Goal: Information Seeking & Learning: Learn about a topic

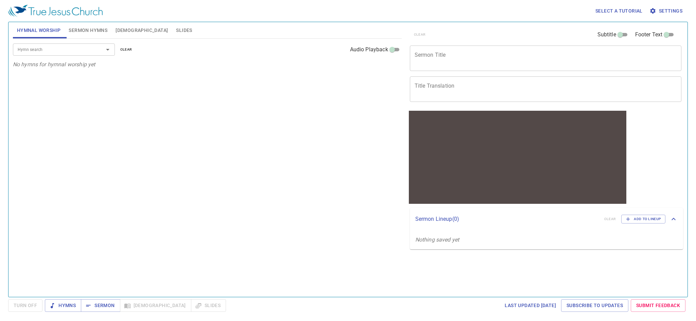
click at [60, 48] on input "Hymn search" at bounding box center [54, 50] width 78 height 8
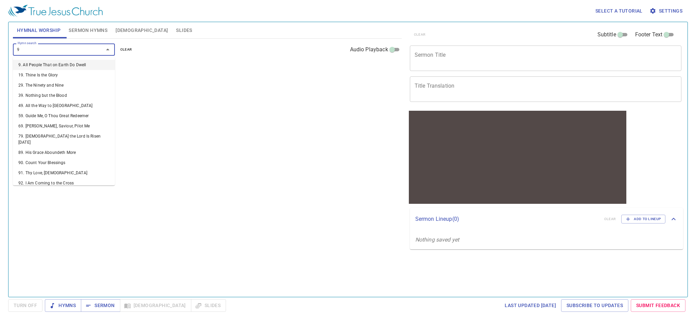
type input "90"
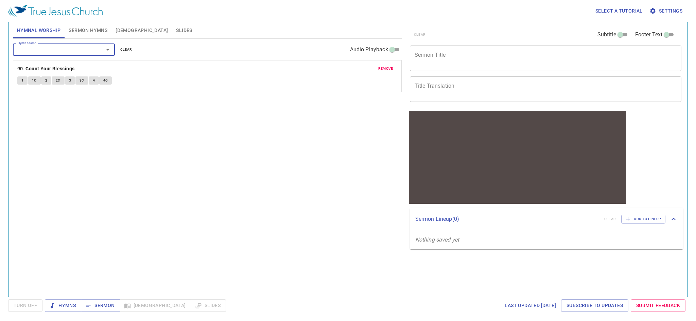
click at [393, 51] on input "Audio Playback" at bounding box center [392, 51] width 24 height 8
checkbox input "true"
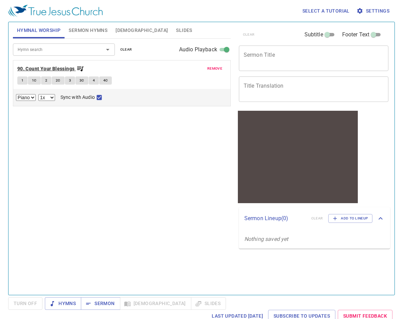
click at [48, 66] on b "90. Count Your Blessings" at bounding box center [45, 69] width 57 height 8
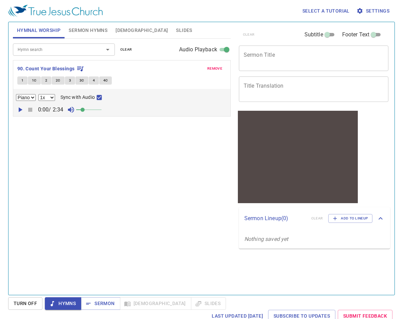
click at [72, 171] on div "Hymn search Hymn search clear Audio Playback remove 90. Count Your Blessings 1 …" at bounding box center [122, 164] width 218 height 250
click at [20, 109] on icon "button" at bounding box center [21, 109] width 4 height 5
click at [45, 94] on select "0.6x 0.7x 0.8x 0.9x 1x 1.1x 1.2x 1.3x 1.4x 1.5x 1.7x 2x" at bounding box center [46, 97] width 17 height 7
select select "0.8"
click at [38, 94] on select "0.6x 0.7x 0.8x 0.9x 1x 1.1x 1.2x 1.3x 1.4x 1.5x 1.7x 2x" at bounding box center [46, 97] width 17 height 7
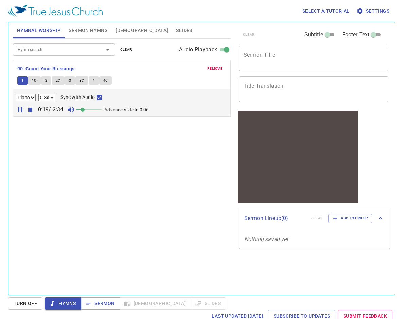
click at [29, 110] on icon "button" at bounding box center [30, 110] width 4 height 4
click at [24, 111] on button "button" at bounding box center [20, 110] width 10 height 10
click at [131, 178] on div "Hymn search Hymn search clear Audio Playback remove 90. Count Your Blessings 1 …" at bounding box center [122, 164] width 218 height 250
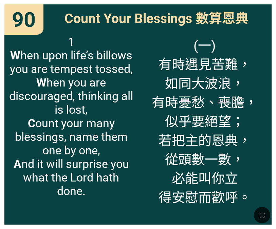
click at [169, 7] on div "Count Your Blessings 數算恩典" at bounding box center [137, 17] width 267 height 26
click at [161, 121] on span "(一) 有時遇見苦難， 如同大波浪， 有時憂愁、喪膽， 似乎要絕望； 若把主的恩典， 從頭數一數， 必能叫你立 得安慰而歡呼。" at bounding box center [205, 120] width 106 height 171
